Goal: Check status: Check status

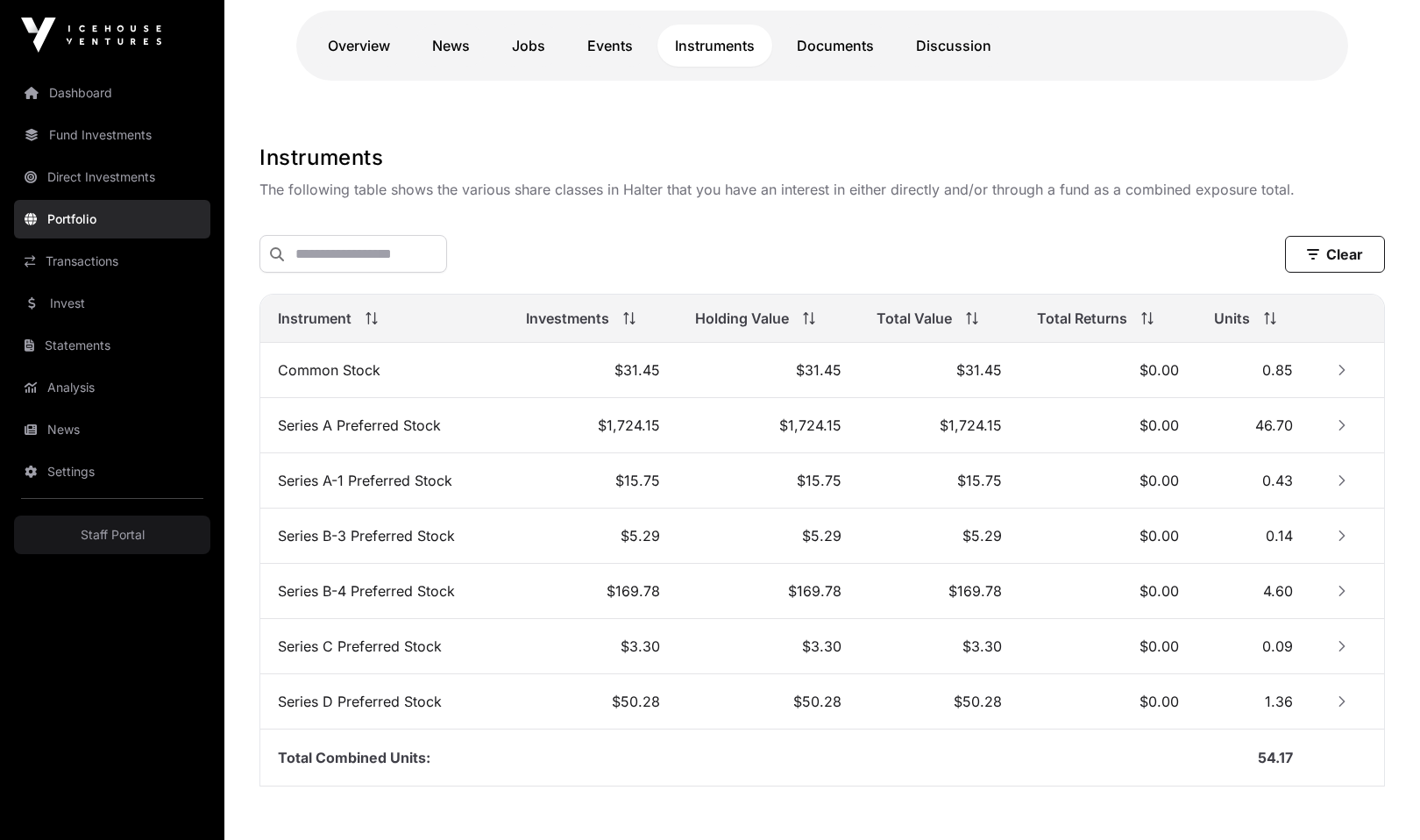
scroll to position [495, 0]
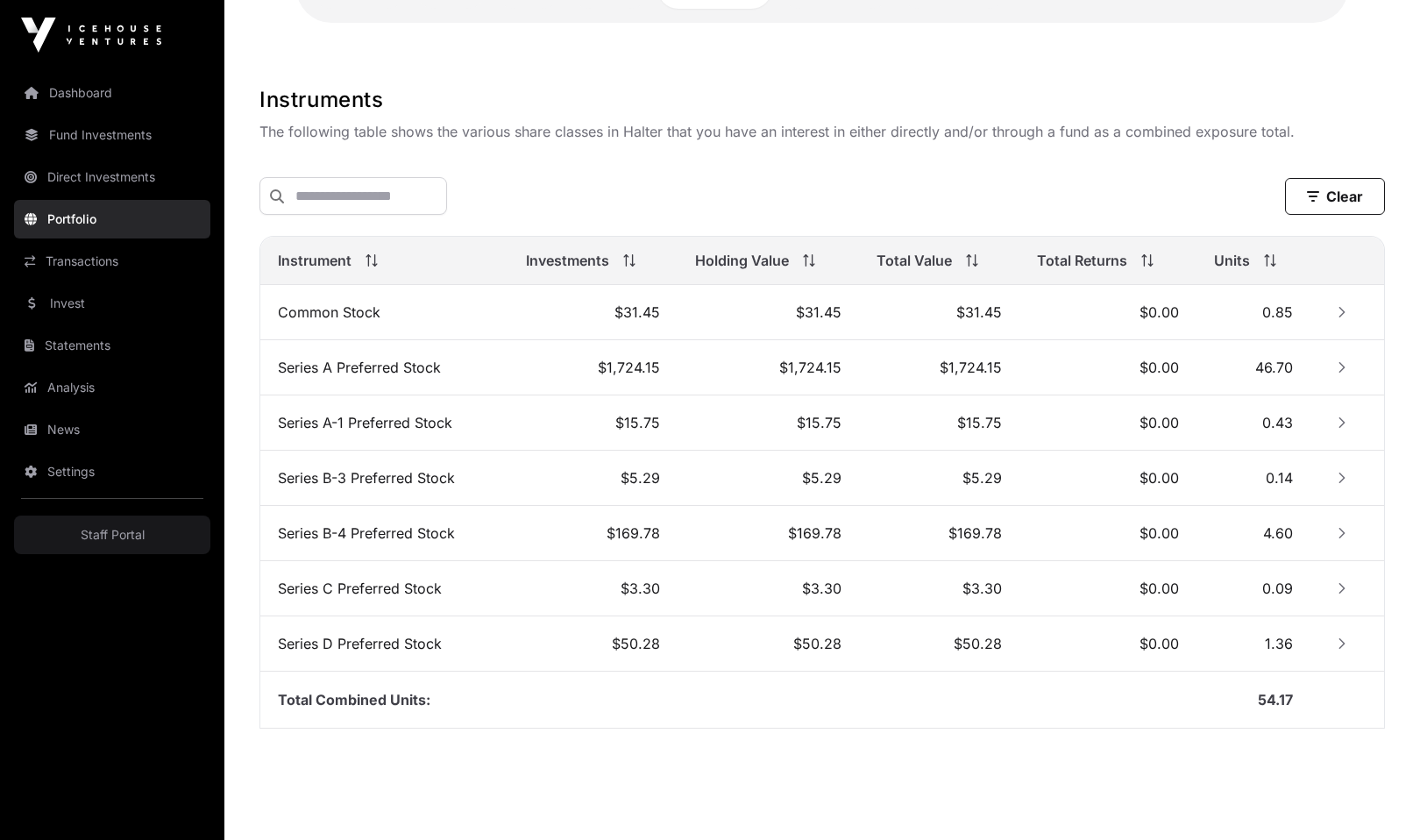
click at [1340, 309] on icon "Row Collapsed" at bounding box center [1341, 312] width 6 height 11
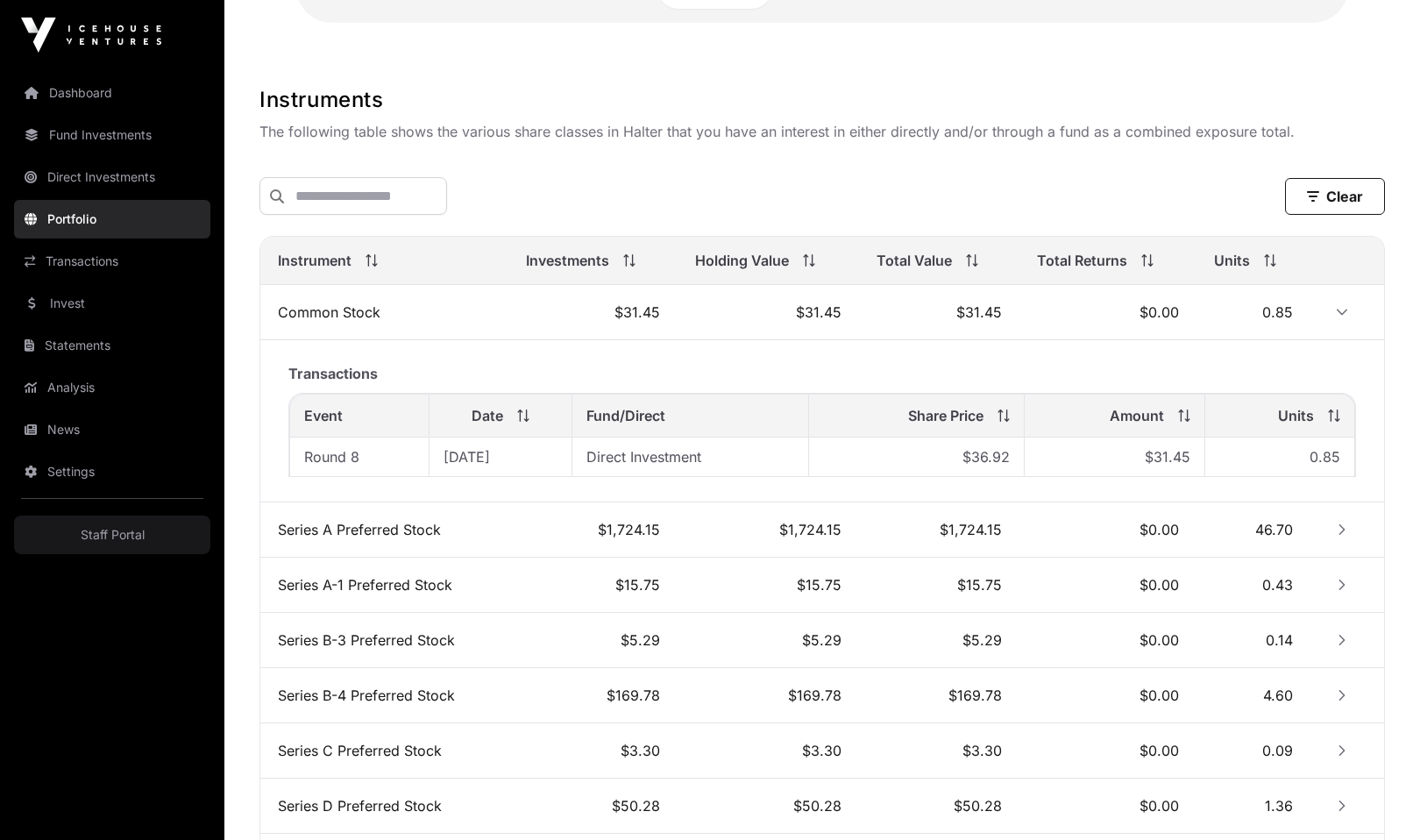
click at [1298, 310] on td "0.85" at bounding box center [1253, 312] width 114 height 56
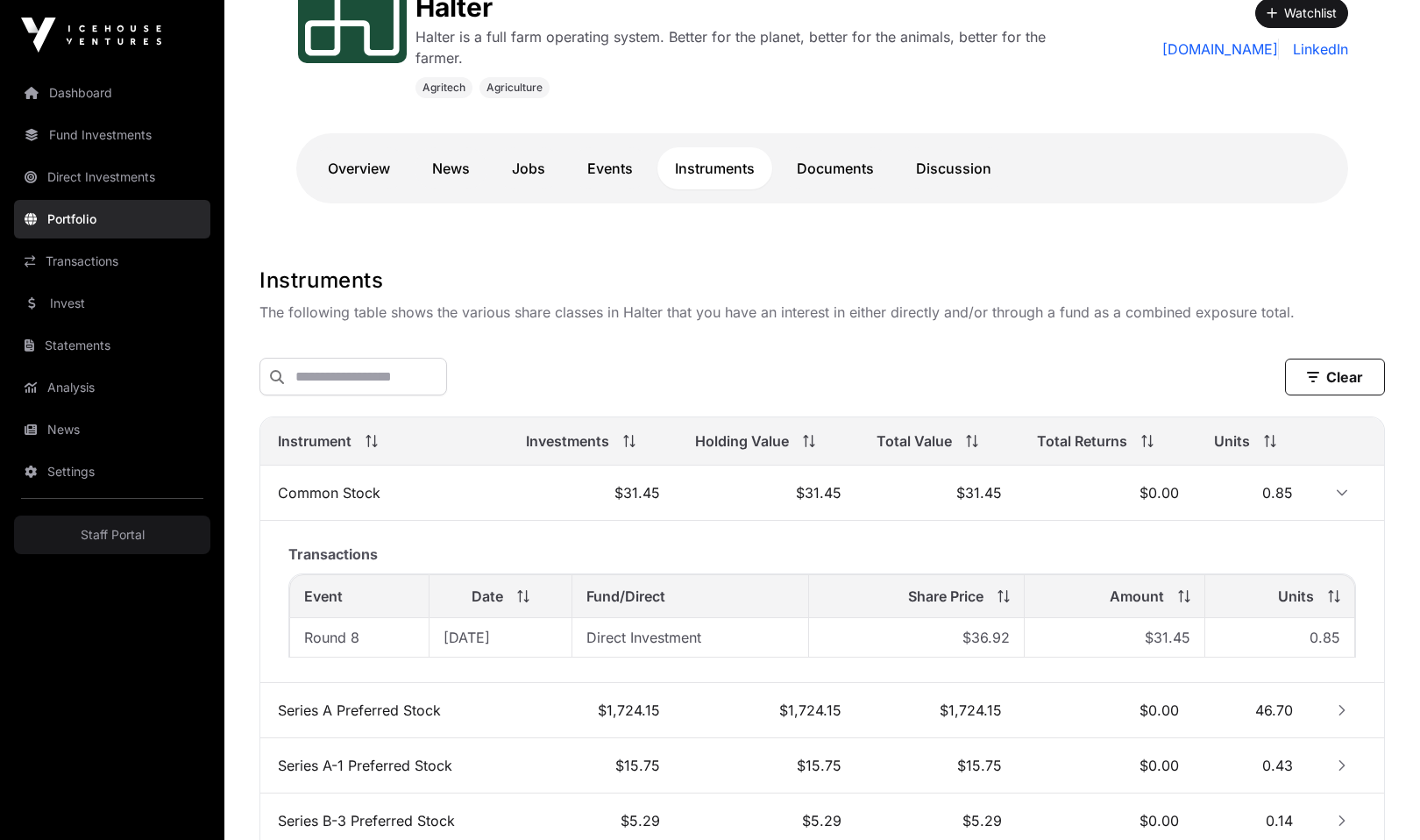
scroll to position [107, 0]
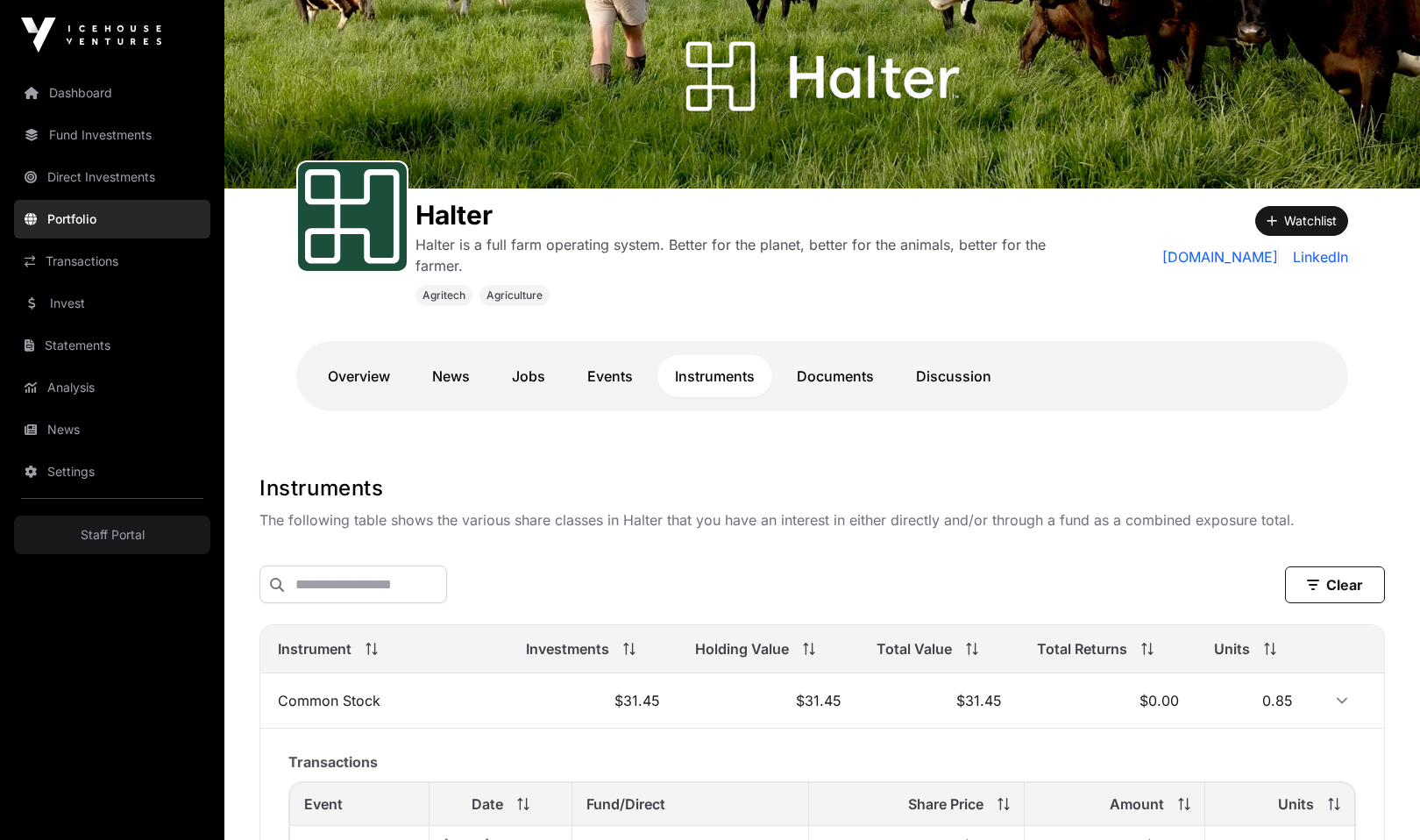
click at [603, 372] on link "Events" at bounding box center [610, 376] width 80 height 42
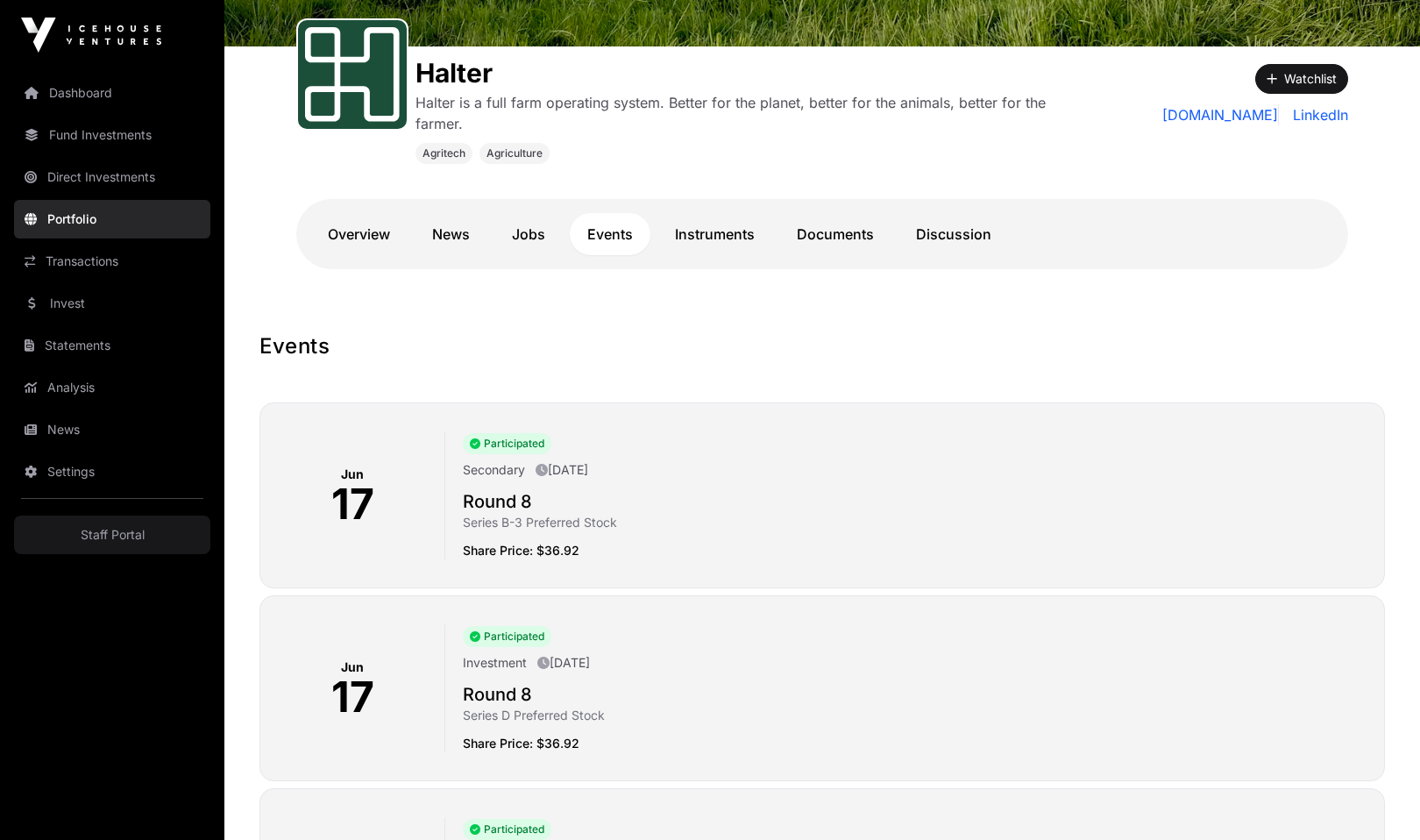
scroll to position [250, 0]
click at [721, 241] on link "Instruments" at bounding box center [715, 233] width 115 height 42
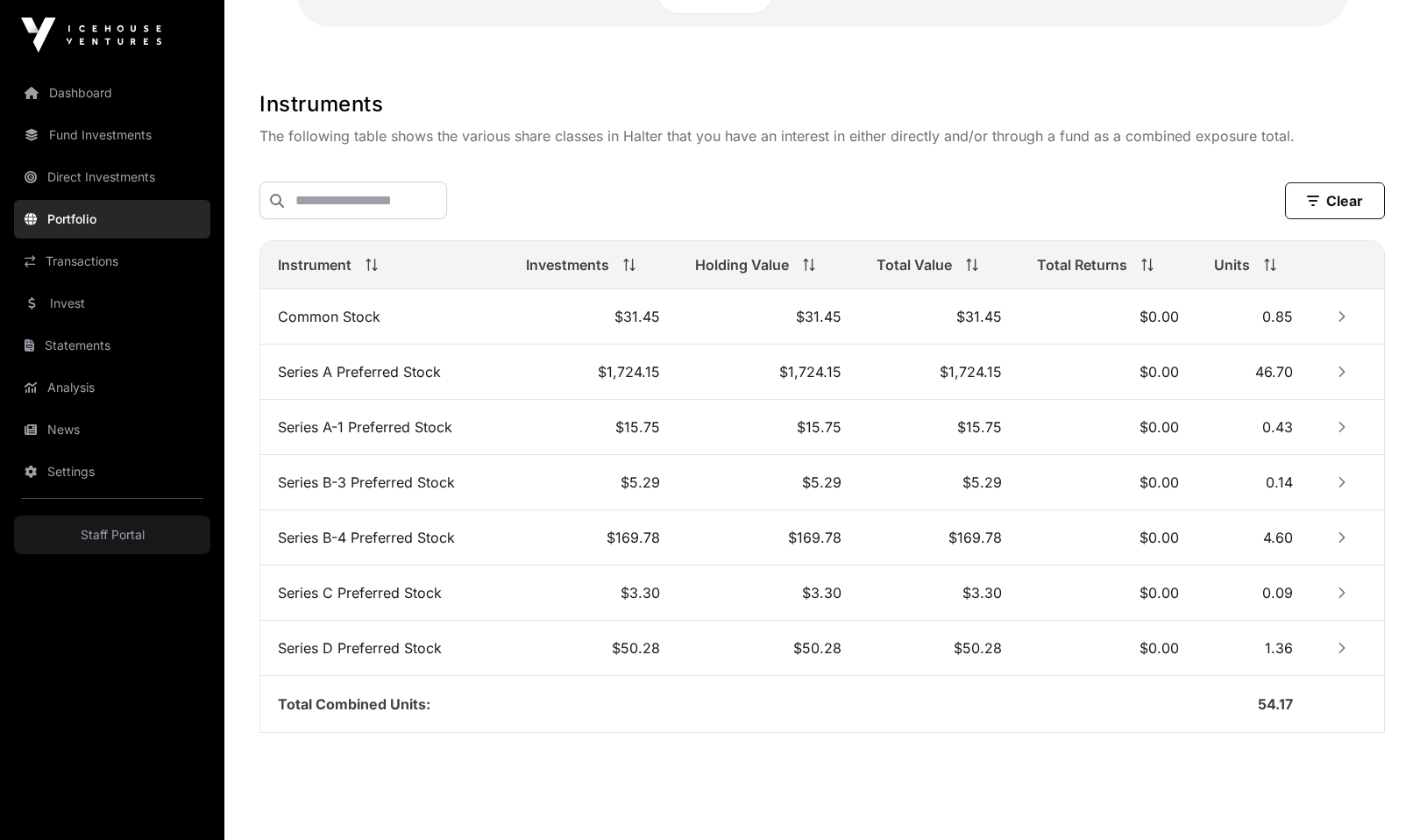
scroll to position [533, 0]
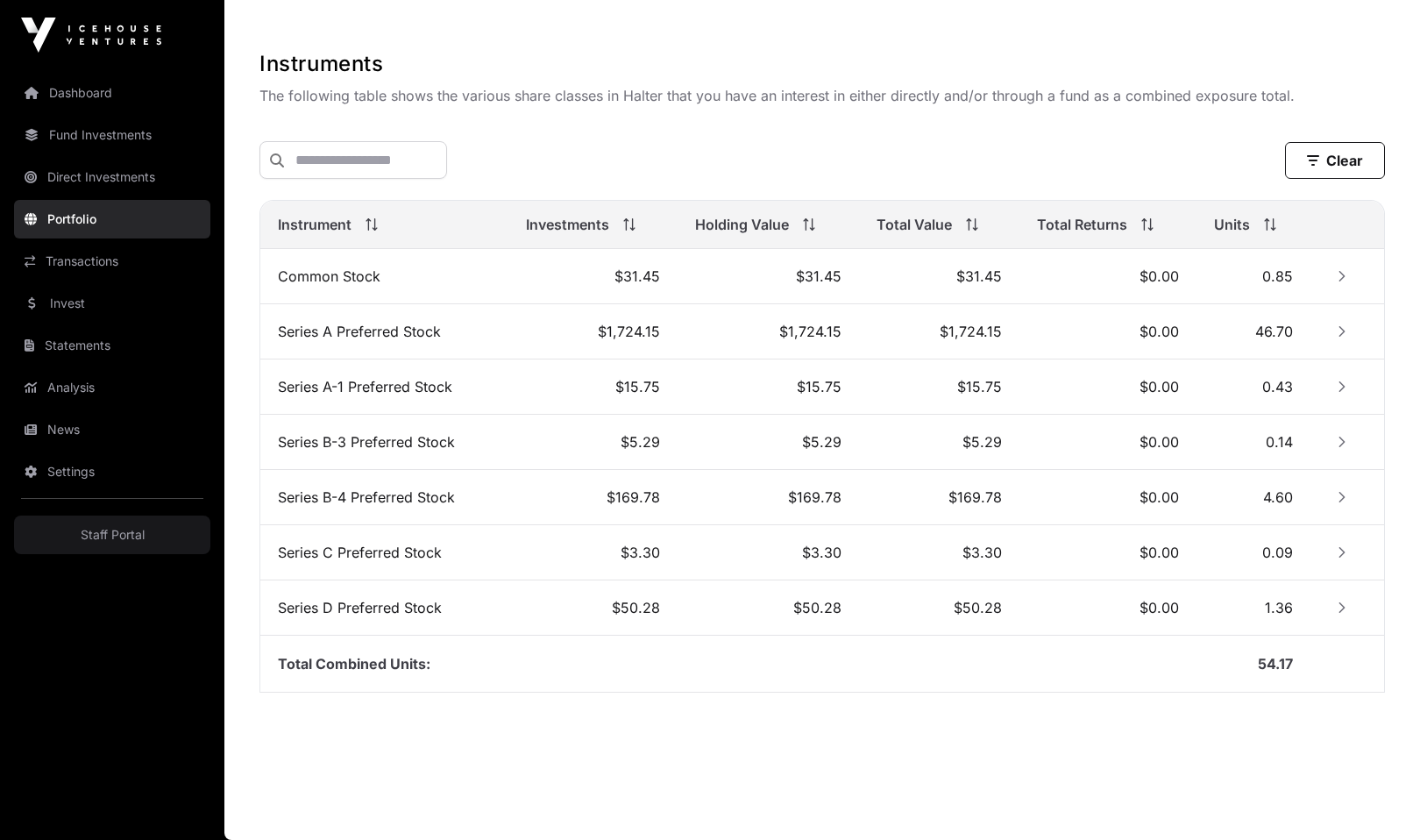
click at [1199, 170] on div "Clear" at bounding box center [822, 160] width 1125 height 38
click at [1341, 274] on icon "Row Collapsed" at bounding box center [1342, 276] width 12 height 12
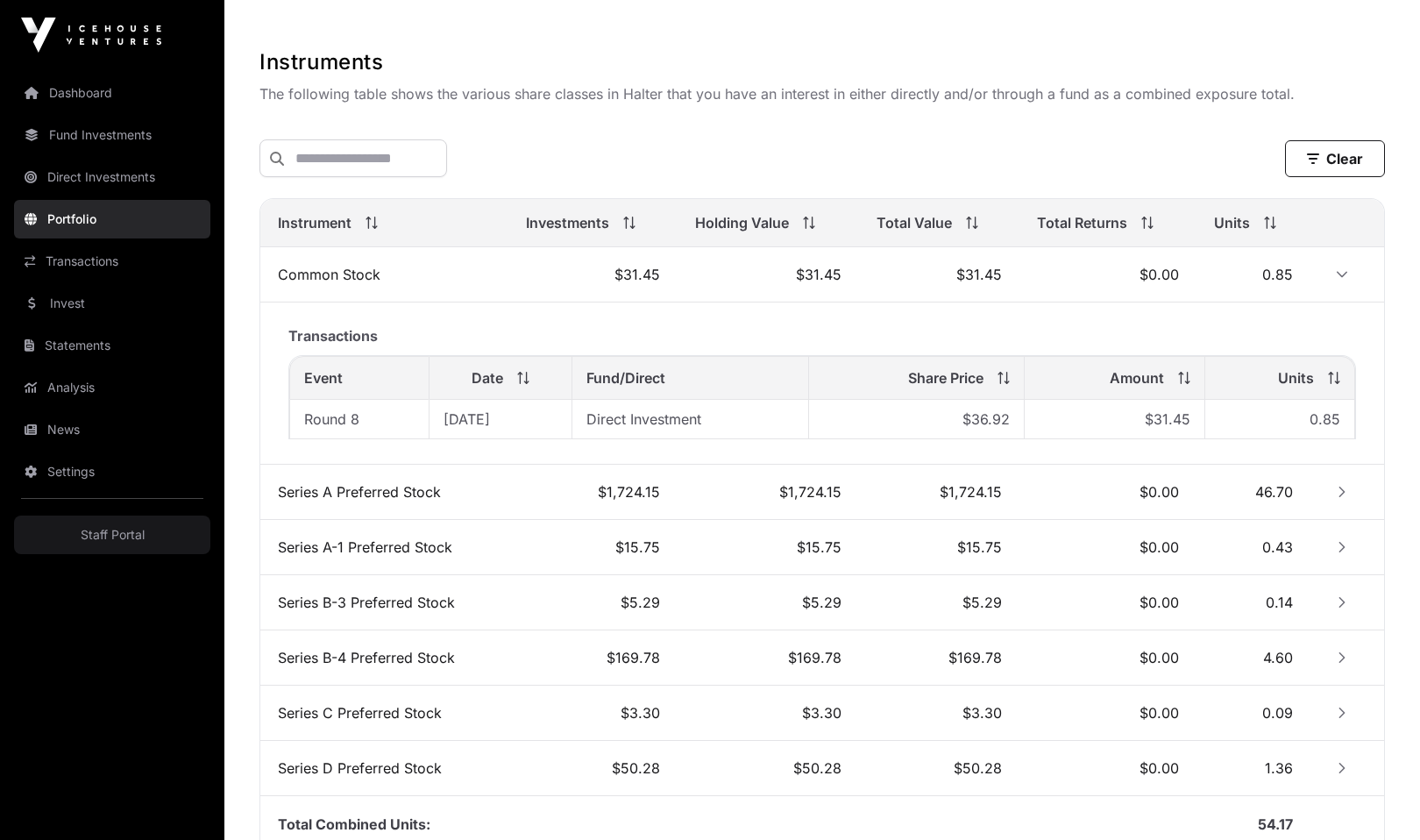
click at [1341, 274] on icon "Row Expanded" at bounding box center [1342, 274] width 12 height 12
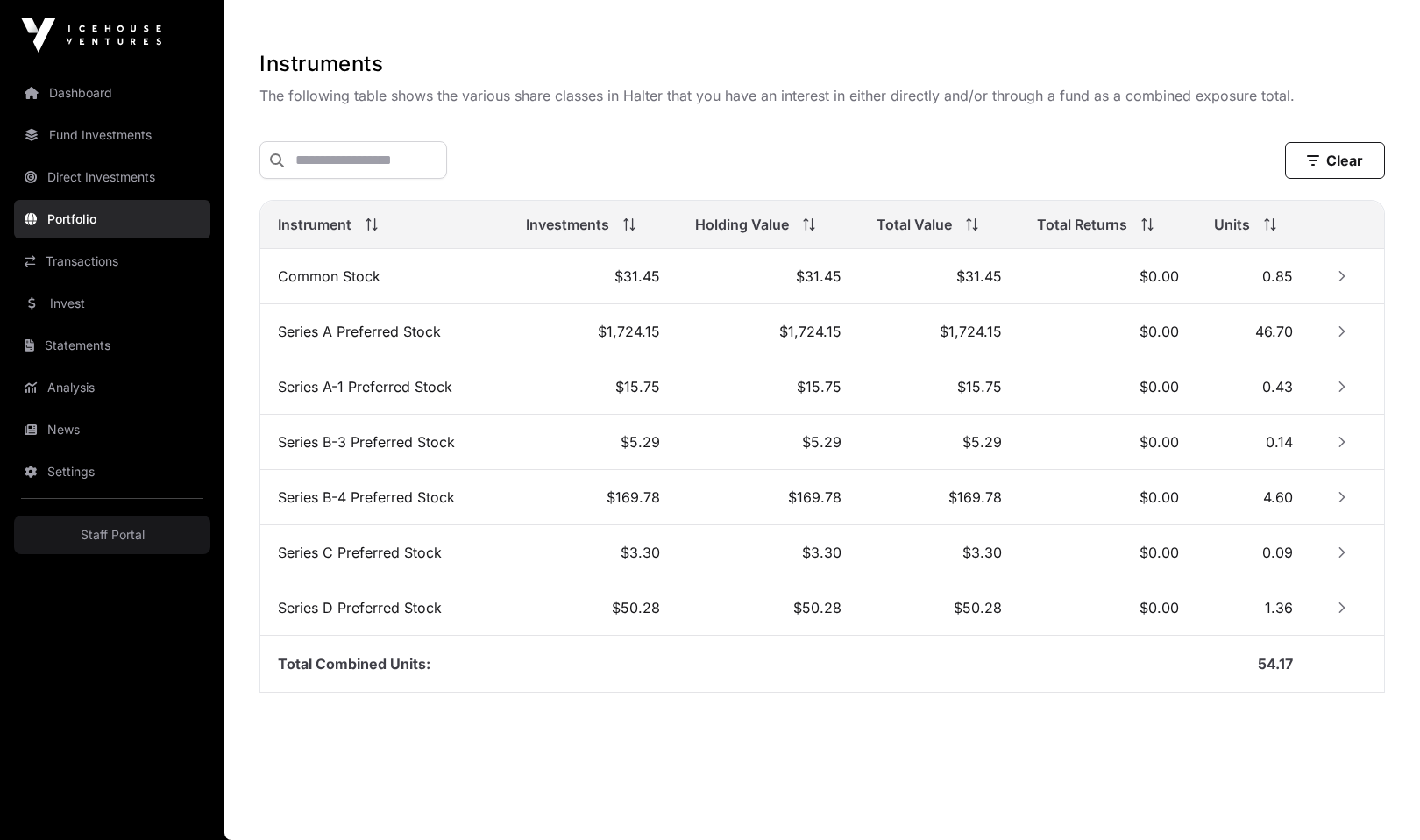
click at [1341, 274] on icon "Row Collapsed" at bounding box center [1342, 276] width 12 height 12
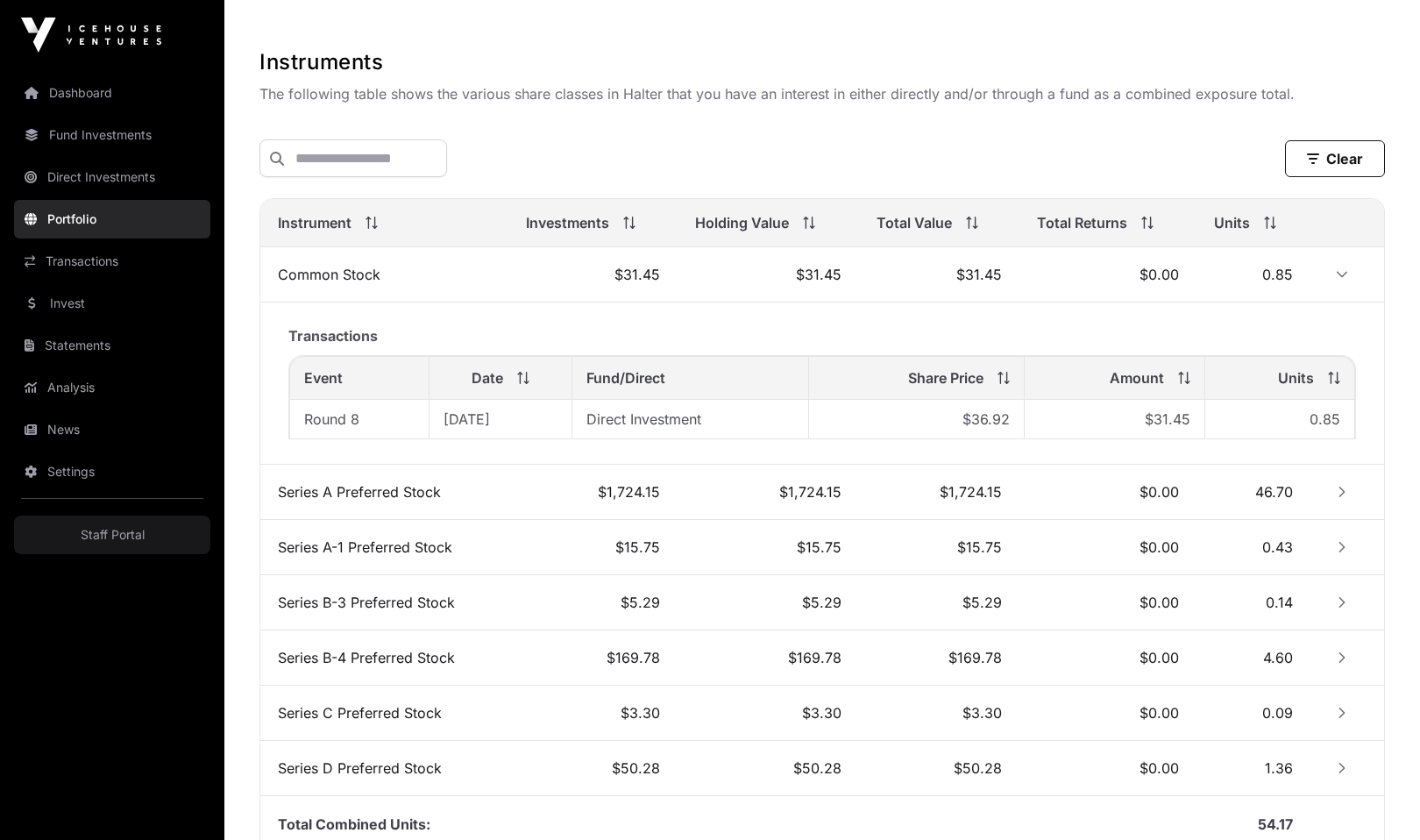
click at [1341, 274] on icon "Row Expanded" at bounding box center [1342, 274] width 12 height 12
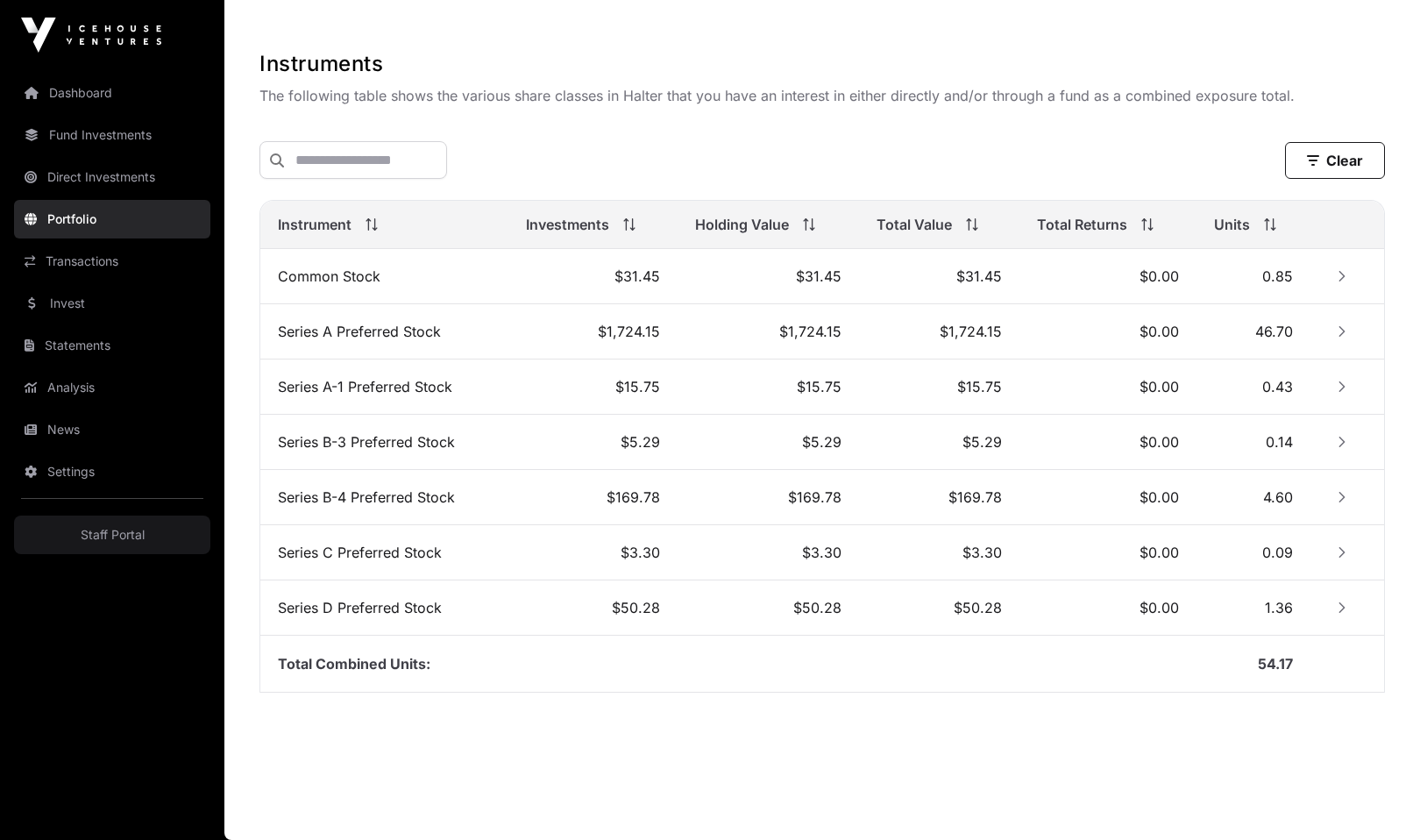
click at [912, 325] on td "$1,724.15" at bounding box center [938, 332] width 160 height 56
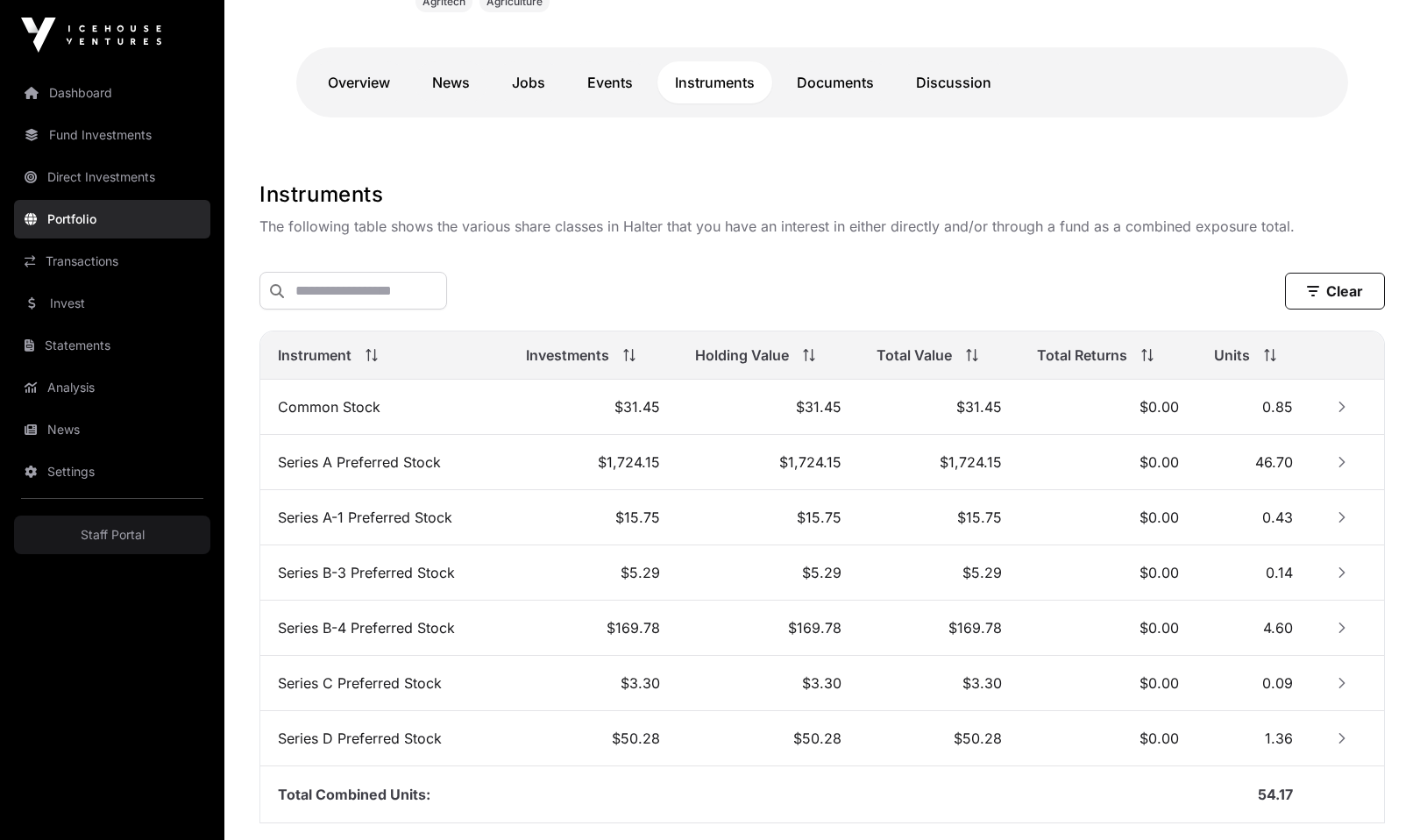
scroll to position [402, 0]
click at [1339, 411] on icon "Row Collapsed" at bounding box center [1342, 405] width 12 height 12
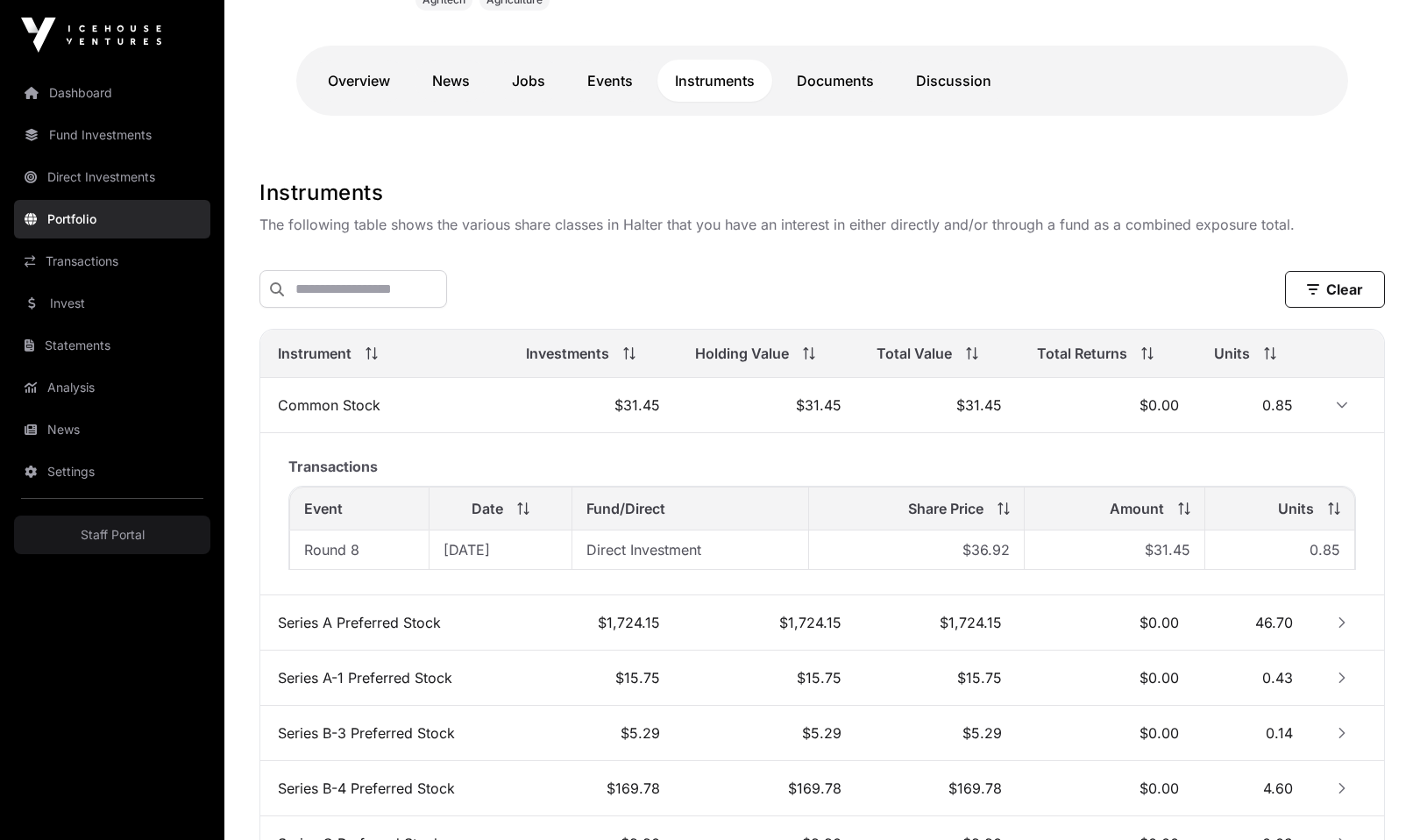
click at [1345, 413] on button "Row Expanded" at bounding box center [1342, 405] width 28 height 28
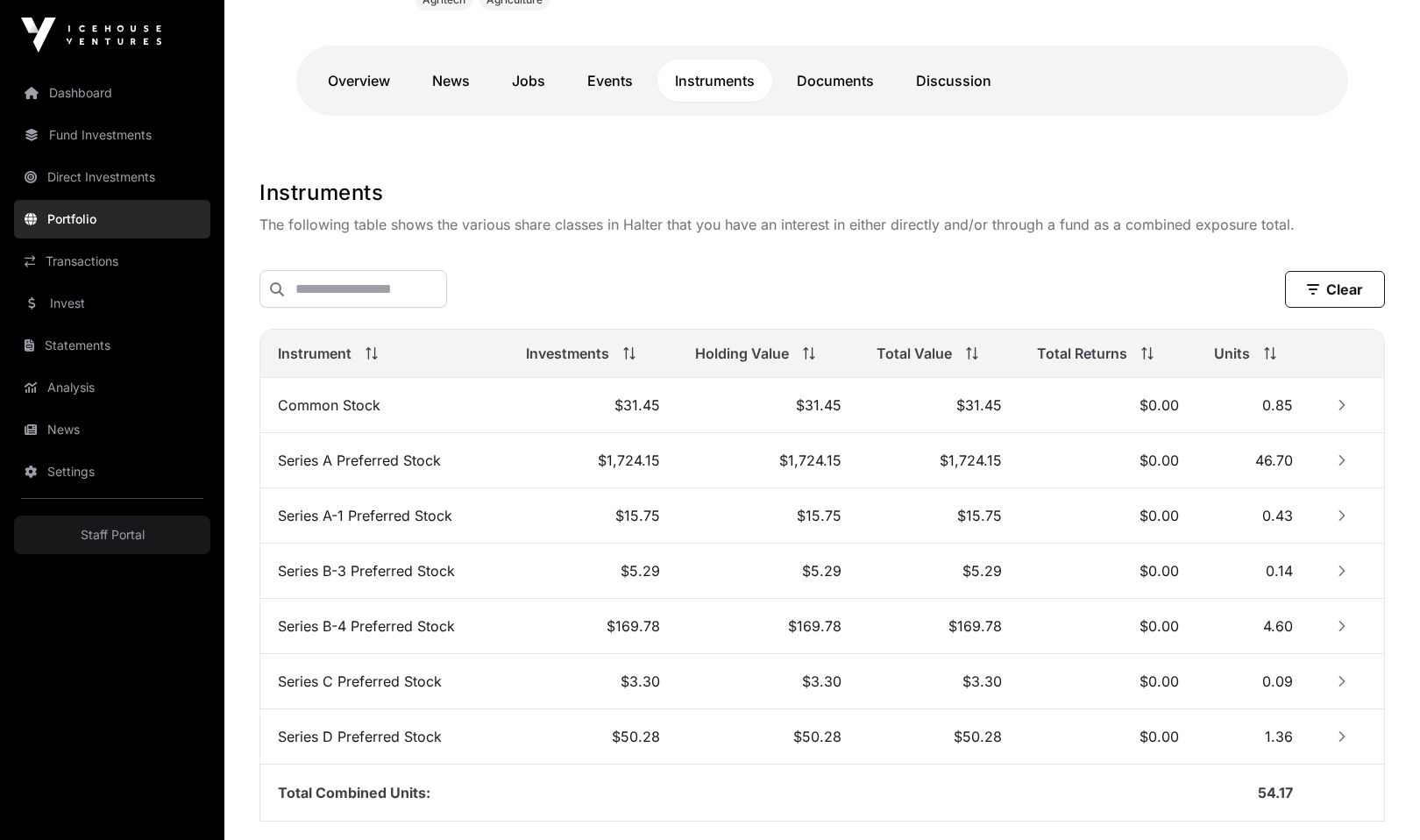
click at [1330, 405] on button "Row Collapsed" at bounding box center [1342, 405] width 28 height 28
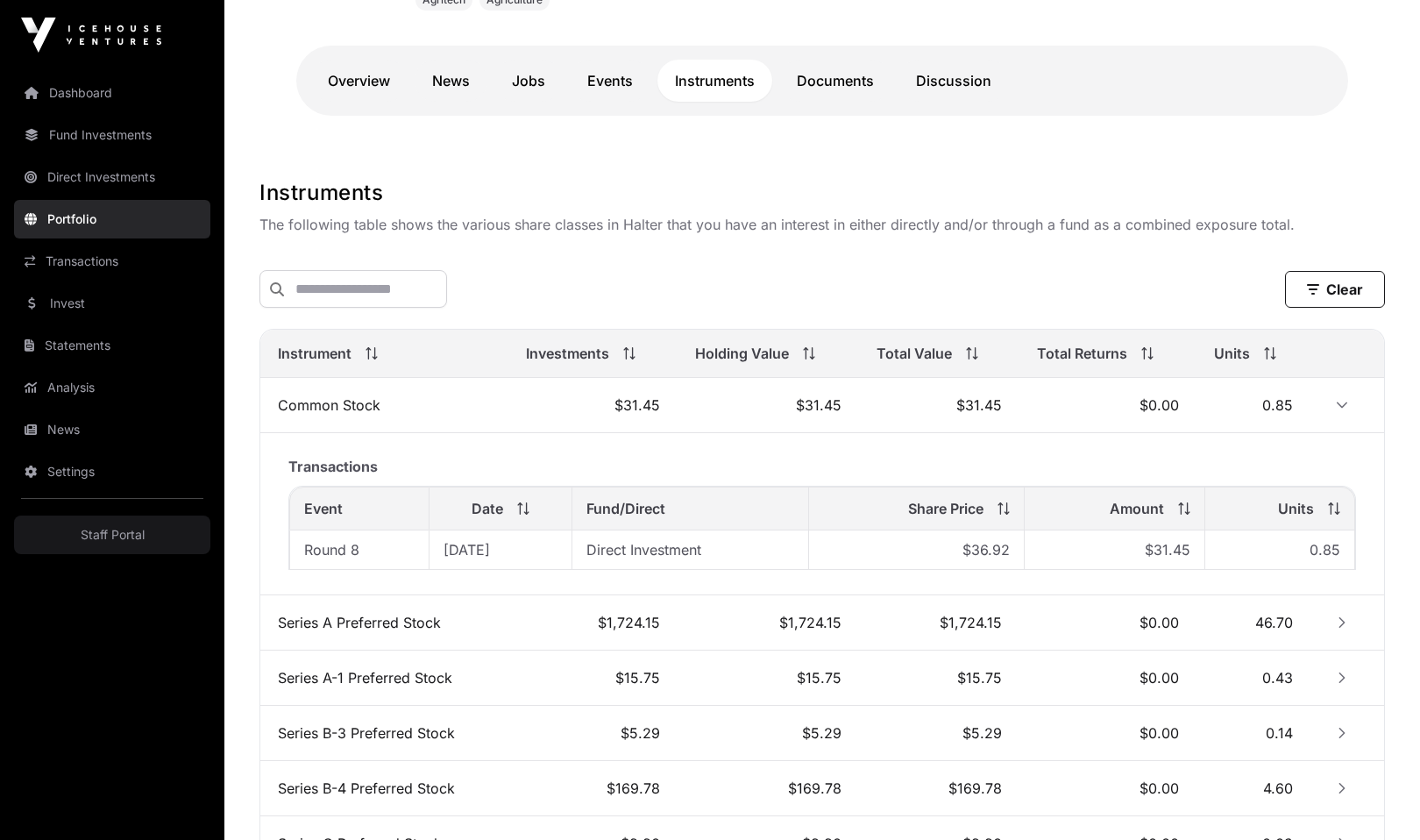
click at [1341, 407] on icon "Row Expanded" at bounding box center [1342, 405] width 11 height 6
